Goal: Task Accomplishment & Management: Manage account settings

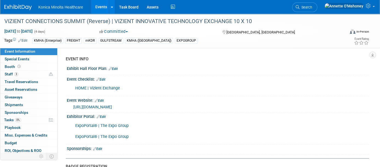
click at [104, 3] on link "Events" at bounding box center [101, 7] width 20 height 14
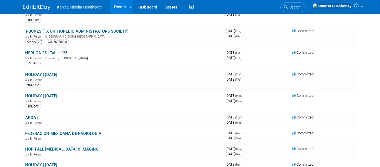
scroll to position [377, 0]
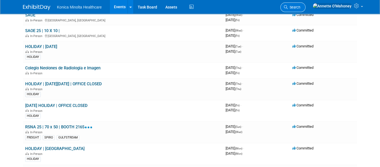
click at [301, 7] on span "Search" at bounding box center [294, 7] width 13 height 4
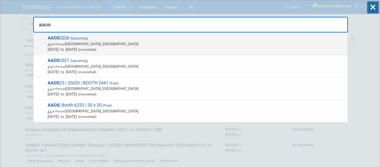
type input "aaos"
click at [80, 40] on span "(Upcoming)" at bounding box center [78, 38] width 19 height 4
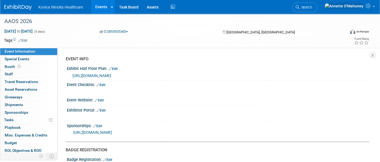
click at [111, 76] on span "[URL][DOMAIN_NAME]" at bounding box center [92, 75] width 39 height 4
click at [105, 112] on link "Edit" at bounding box center [101, 111] width 9 height 4
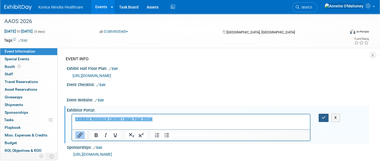
click at [319, 122] on button "button" at bounding box center [324, 118] width 10 height 8
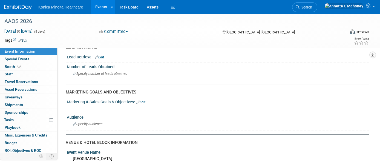
scroll to position [343, 0]
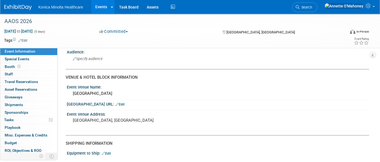
click at [116, 106] on link "Edit" at bounding box center [120, 104] width 9 height 4
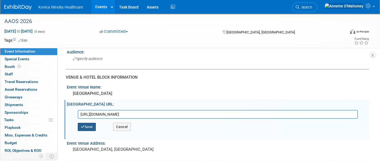
type input "https://compass.onpeak.com/e/012607347/0"
click at [89, 131] on button "Save" at bounding box center [87, 127] width 18 height 8
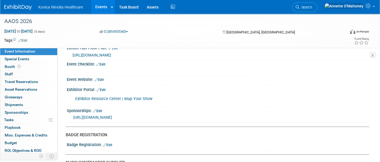
scroll to position [0, 0]
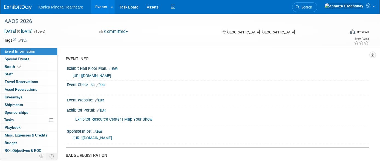
click at [100, 9] on link "Events" at bounding box center [101, 7] width 20 height 14
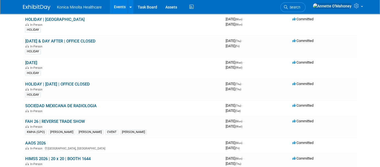
scroll to position [514, 0]
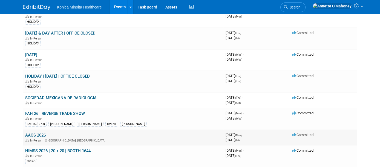
click at [35, 133] on link "AAOS 2026" at bounding box center [35, 135] width 21 height 5
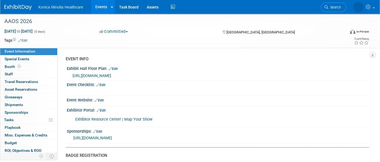
click at [24, 39] on link "Edit" at bounding box center [22, 41] width 9 height 4
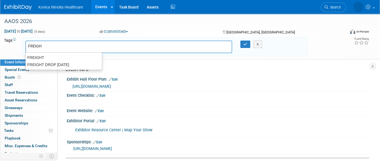
type input "FREIGHT"
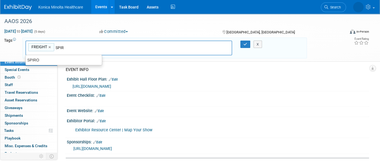
type input "SPIRO"
type input "FREIGHT, SPIRO"
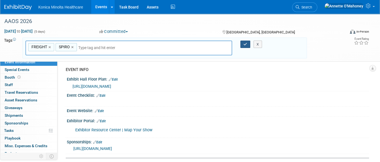
drag, startPoint x: 247, startPoint y: 47, endPoint x: 246, endPoint y: 44, distance: 3.3
click at [247, 47] on button "button" at bounding box center [246, 45] width 10 height 8
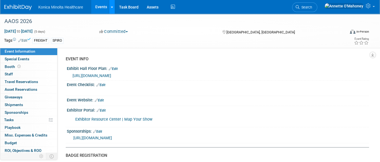
click at [113, 10] on link at bounding box center [112, 7] width 6 height 14
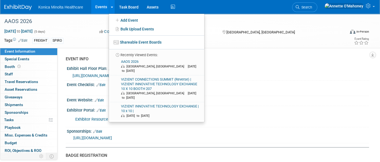
click at [139, 78] on link "VIZIENT CONNECTIONS SUMMIT (Reverse) | VIZIENT INNOVATIVE TECHNOLOGY EXCHANGE 1…" at bounding box center [157, 88] width 92 height 27
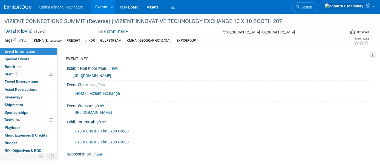
click at [112, 112] on link "[URL][DOMAIN_NAME]" at bounding box center [92, 112] width 39 height 4
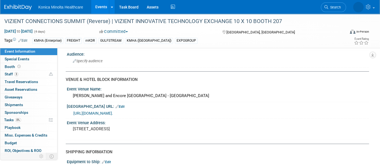
scroll to position [480, 0]
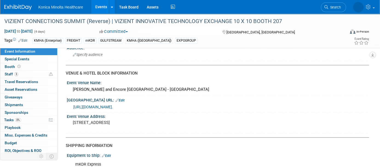
click at [113, 105] on link "[URL][DOMAIN_NAME]." at bounding box center [93, 107] width 40 height 4
click at [116, 98] on link "Edit" at bounding box center [120, 100] width 9 height 4
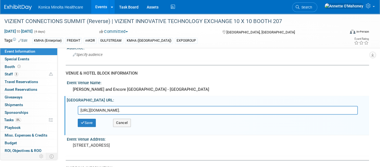
drag, startPoint x: 224, startPoint y: 106, endPoint x: 56, endPoint y: 107, distance: 168.0
type input "https://book.passkey.com/event/51010638/owner/14227/home"
click at [86, 115] on div "Save Cancel" at bounding box center [219, 123] width 283 height 16
click at [86, 119] on button "Save" at bounding box center [87, 123] width 18 height 8
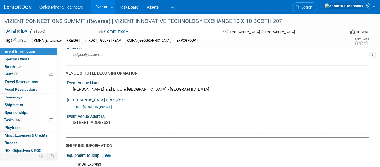
click at [116, 98] on link "Edit" at bounding box center [120, 100] width 9 height 4
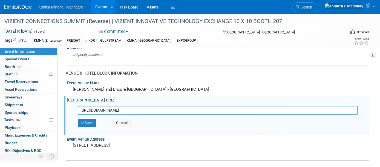
drag, startPoint x: 193, startPoint y: 107, endPoint x: 56, endPoint y: 101, distance: 137.4
type input "https://travelserverevents.azurewebsites.net/2025VizientConnectionsSummit"
click at [87, 119] on button "Save" at bounding box center [87, 123] width 18 height 8
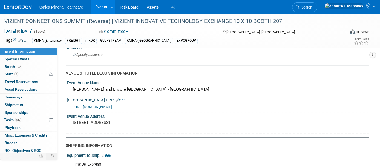
click at [112, 105] on link "https://travelserverevents.azurewebsites.net/2025VizientConnectionsSummit" at bounding box center [92, 107] width 39 height 4
